Goal: Contribute content: Add original content to the website for others to see

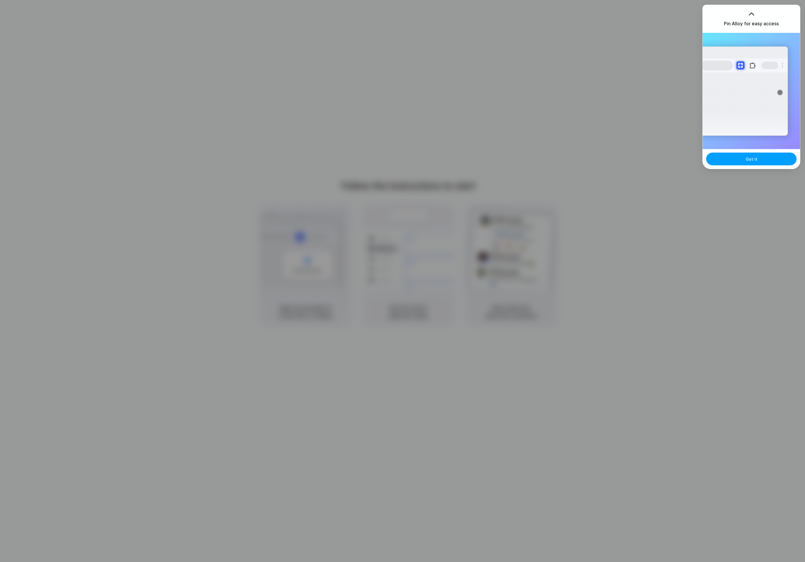
click at [762, 160] on button "Got it" at bounding box center [751, 159] width 90 height 13
